Goal: Task Accomplishment & Management: Use online tool/utility

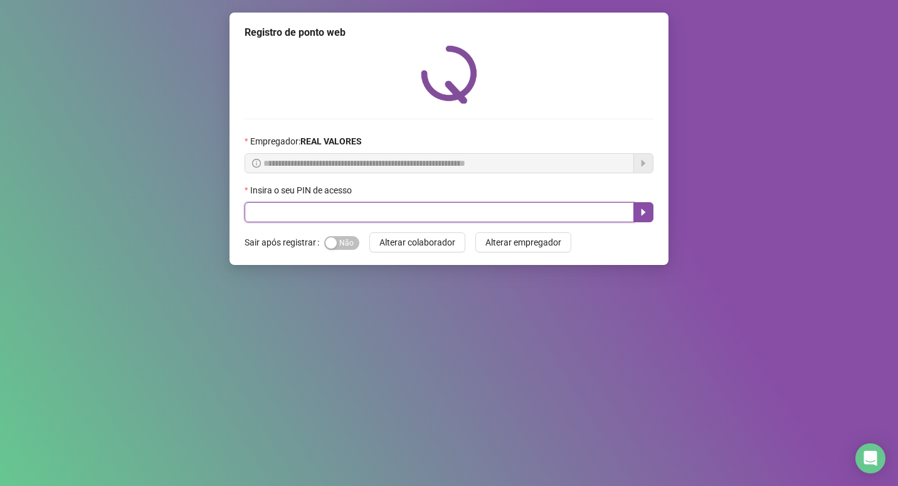
click at [282, 210] on input "text" at bounding box center [440, 212] width 390 height 20
type input "*****"
click at [642, 212] on icon "caret-right" at bounding box center [644, 212] width 4 height 7
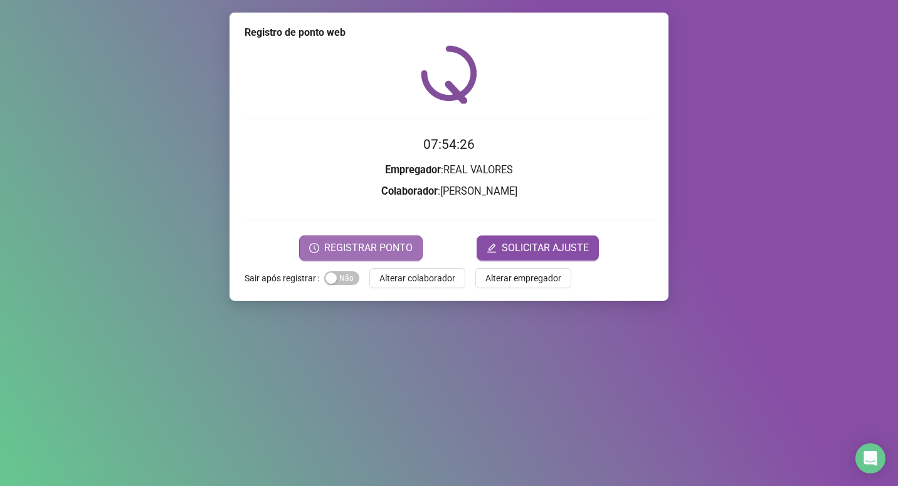
click at [343, 246] on span "REGISTRAR PONTO" at bounding box center [368, 247] width 88 height 15
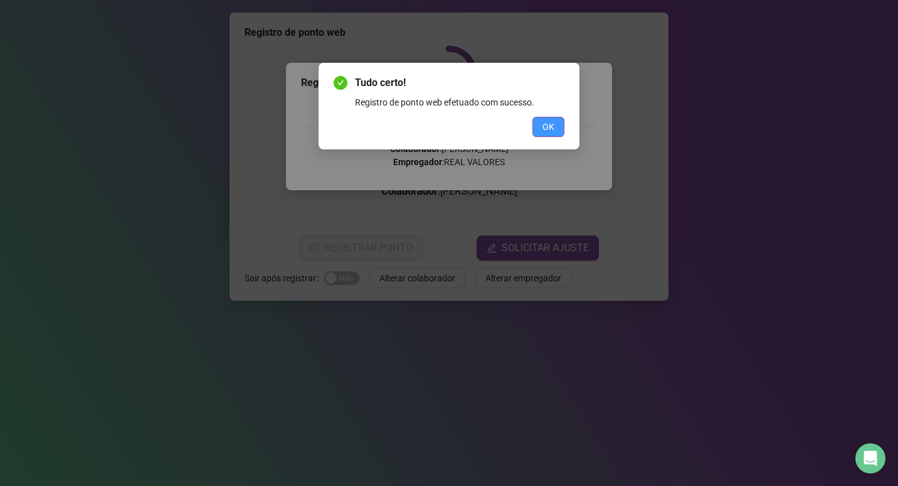
click at [545, 125] on span "OK" at bounding box center [549, 127] width 12 height 14
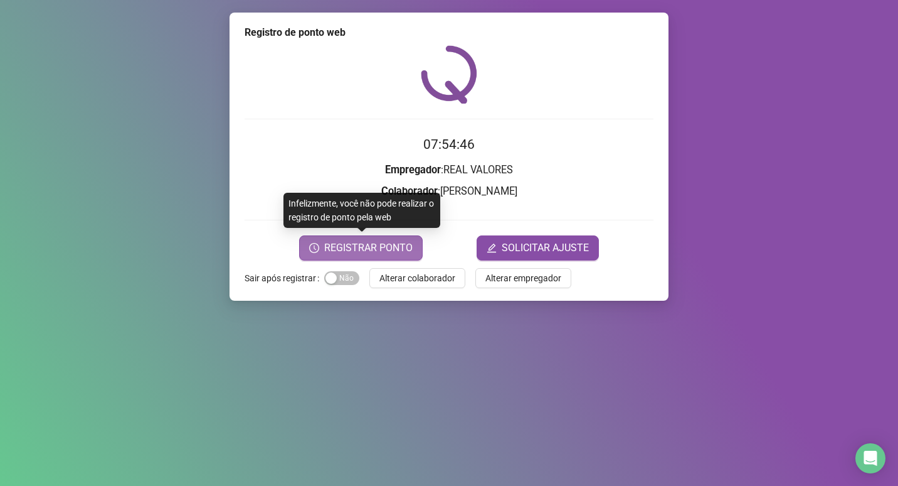
click at [371, 248] on span "REGISTRAR PONTO" at bounding box center [368, 247] width 88 height 15
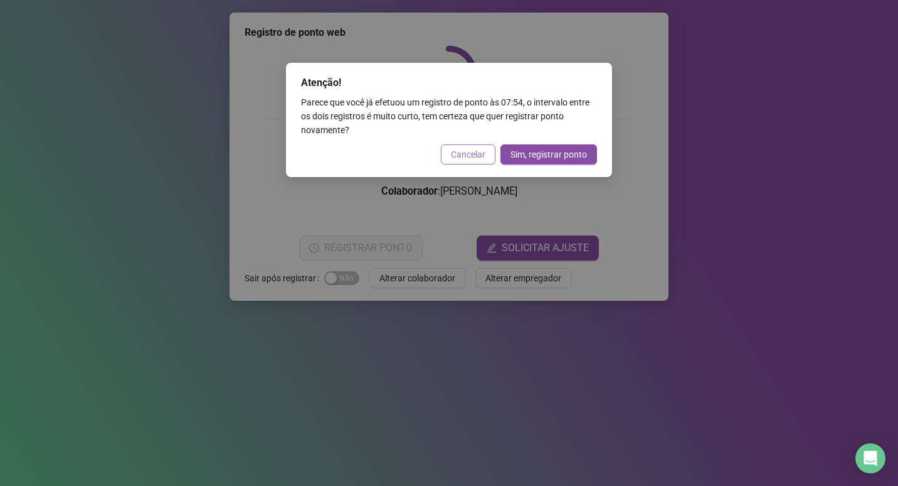
click at [466, 149] on span "Cancelar" at bounding box center [468, 154] width 35 height 14
